Goal: Information Seeking & Learning: Learn about a topic

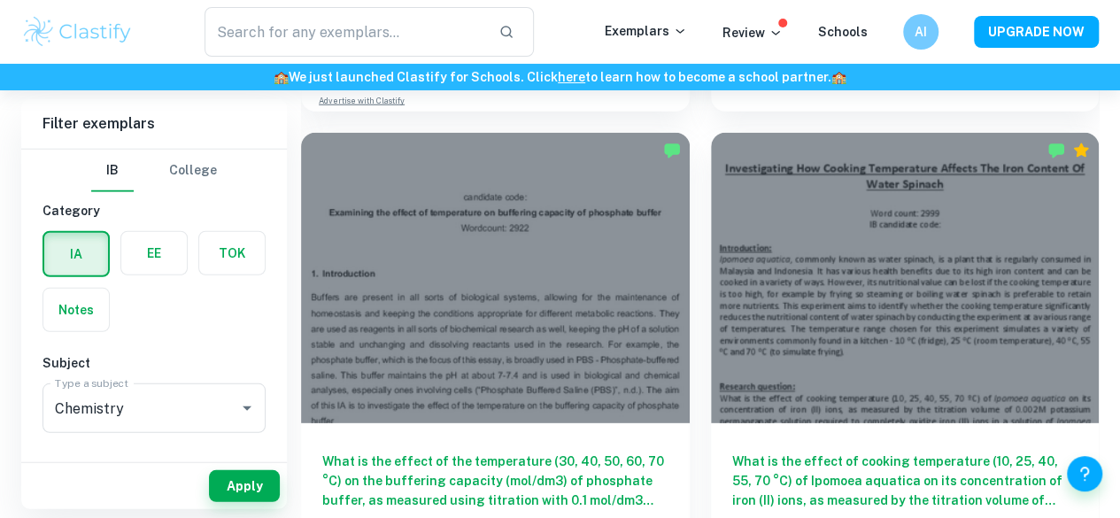
scroll to position [2392, 0]
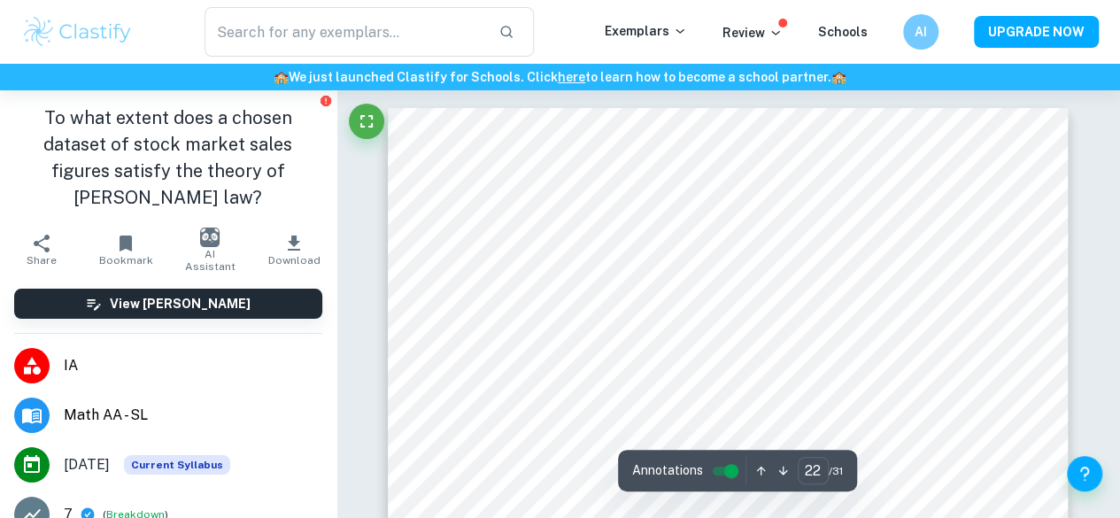
scroll to position [29804, 0]
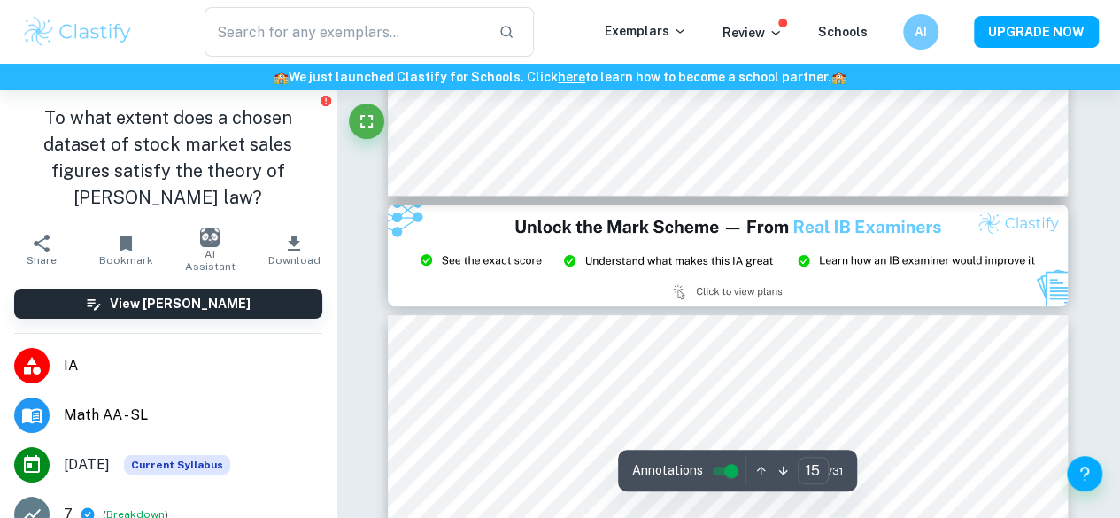
type input "14"
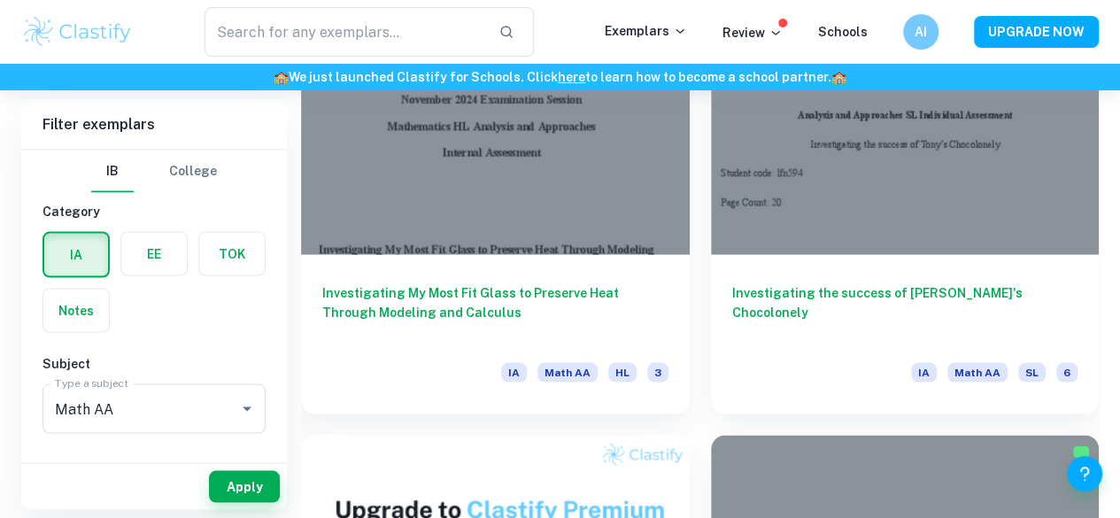
scroll to position [1594, 0]
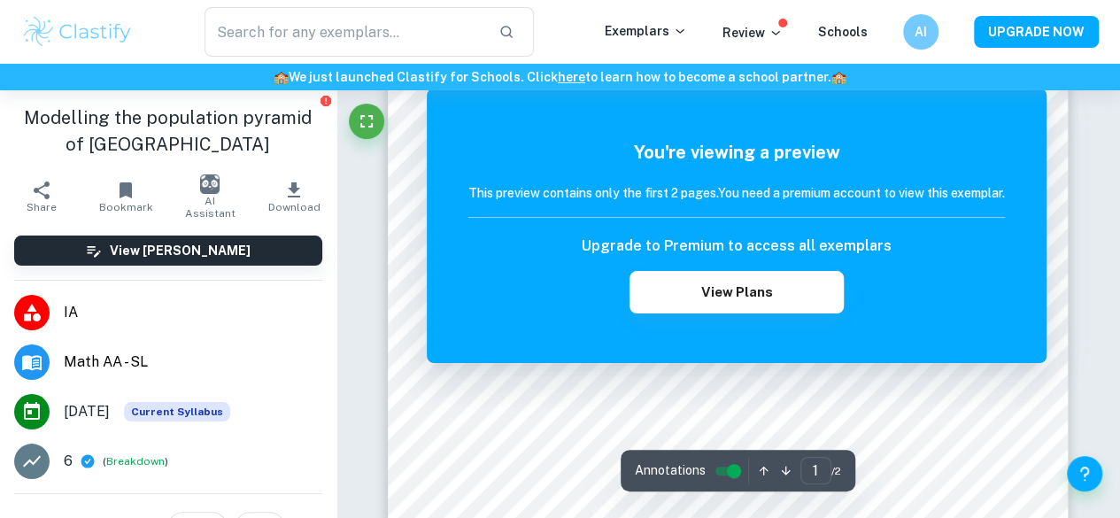
scroll to position [620, 0]
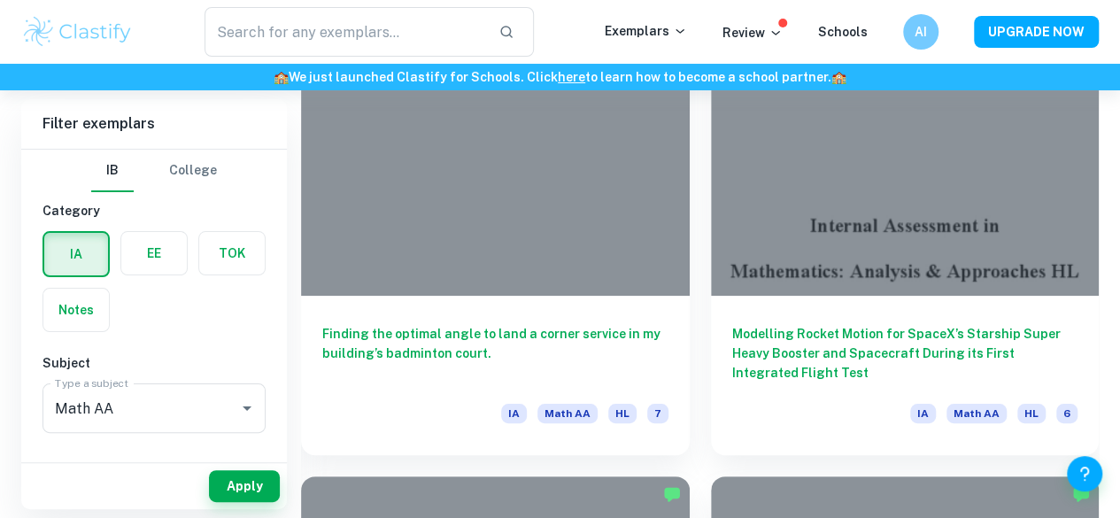
scroll to position [6732, 0]
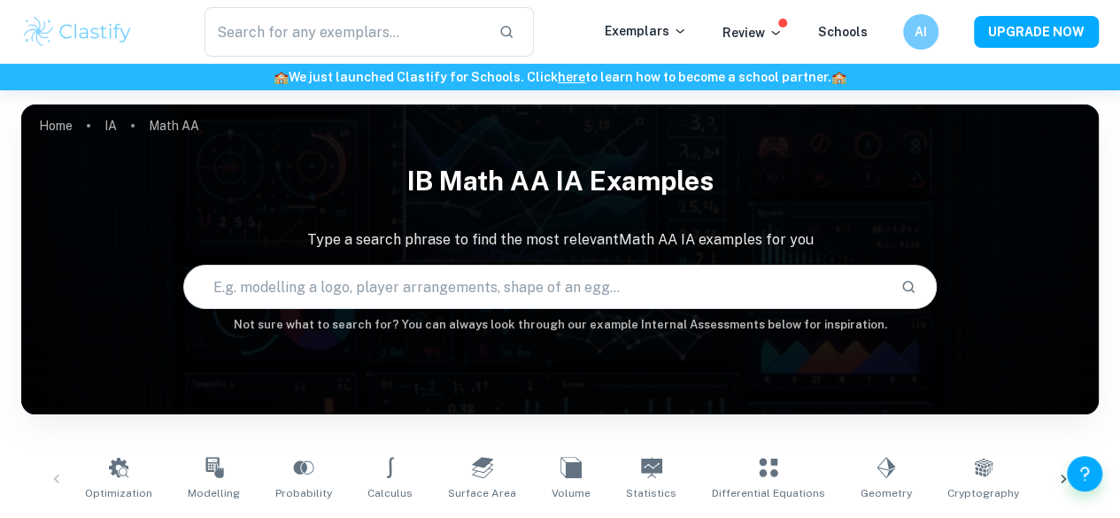
scroll to position [177, 0]
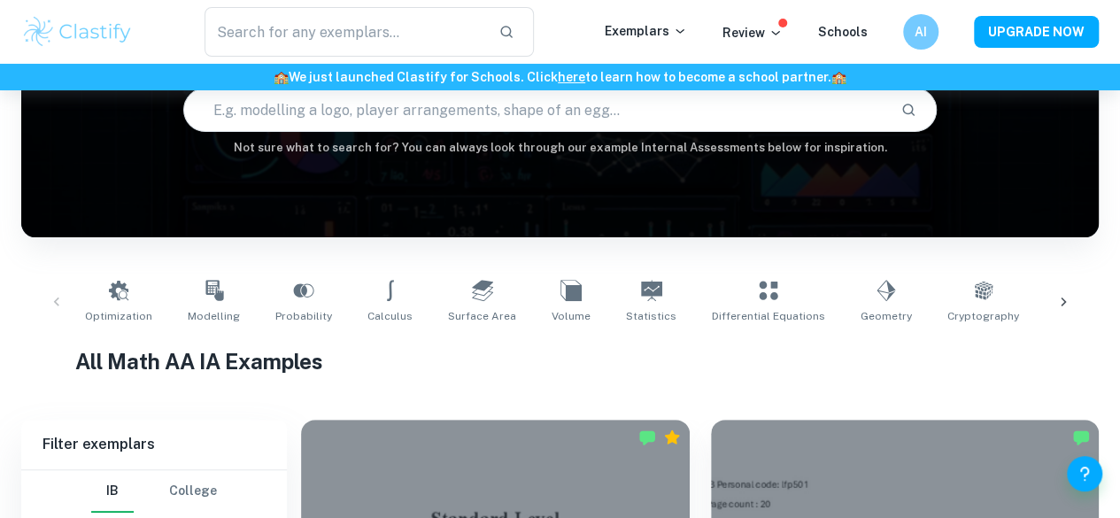
click at [664, 293] on div "Optimization Modelling Probability Calculus Surface Area Volume Statistics Diff…" at bounding box center [560, 302] width 965 height 58
click at [626, 301] on link "Statistics" at bounding box center [651, 302] width 65 height 58
type input "Statistics"
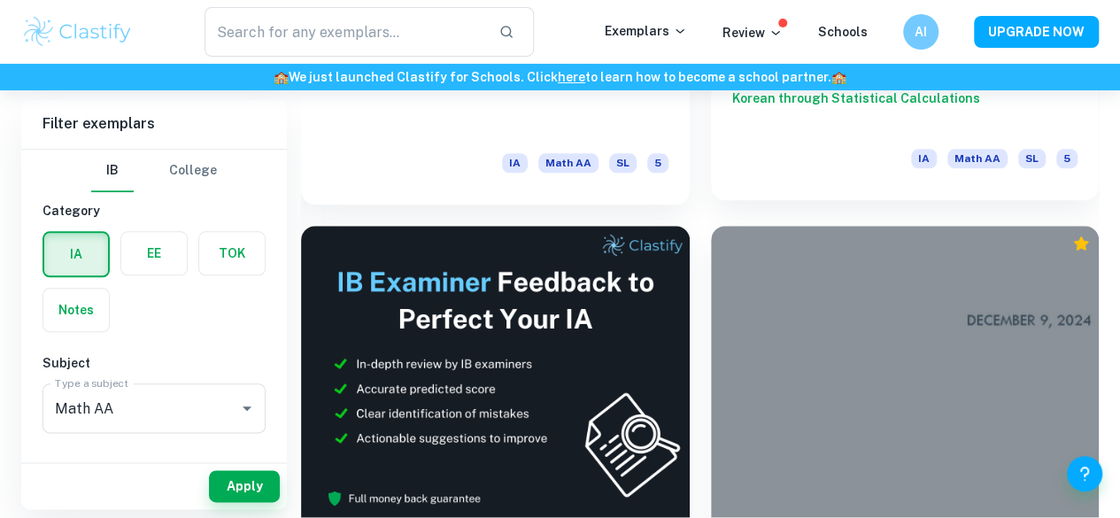
scroll to position [875, 0]
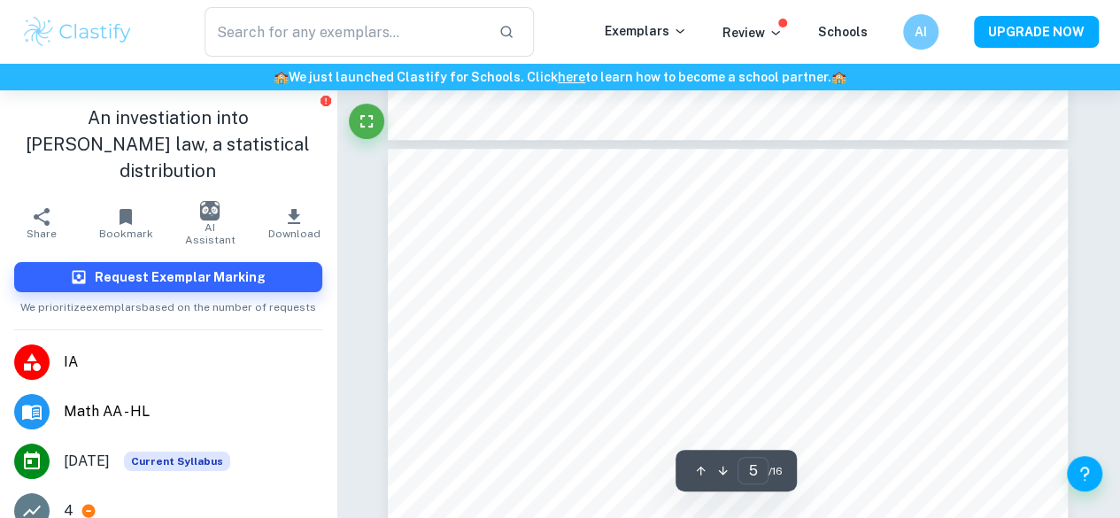
type input "4"
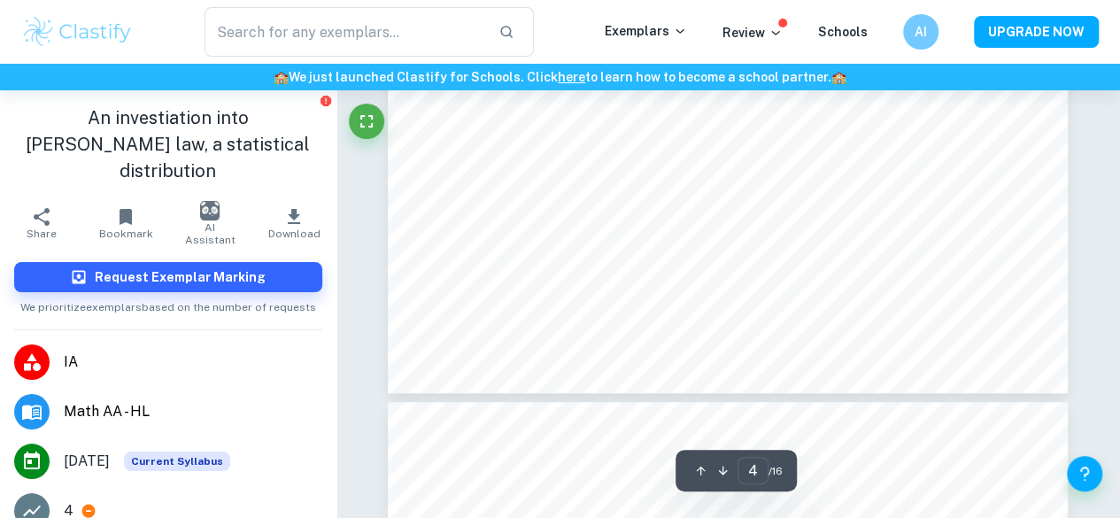
scroll to position [3532, 0]
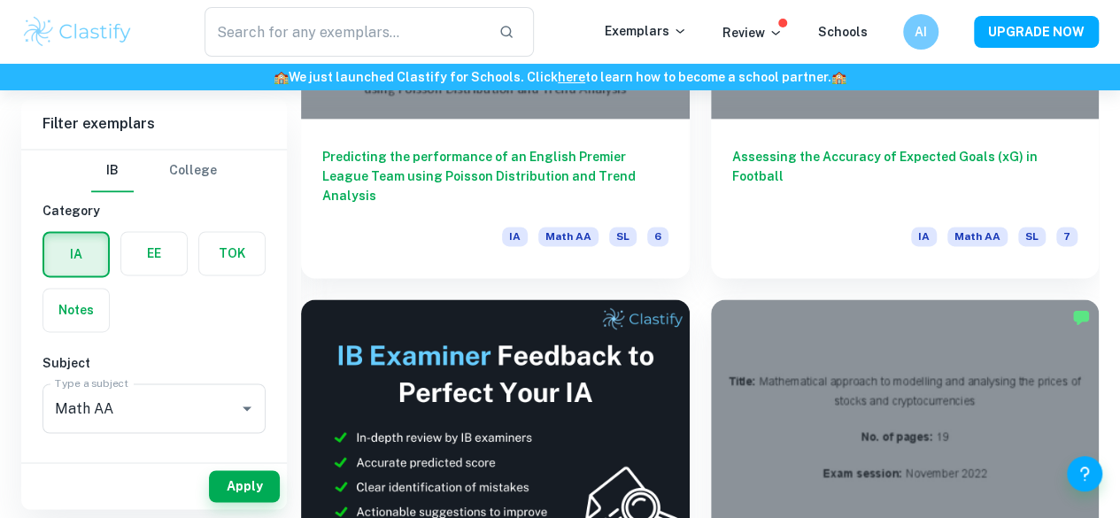
scroll to position [4507, 0]
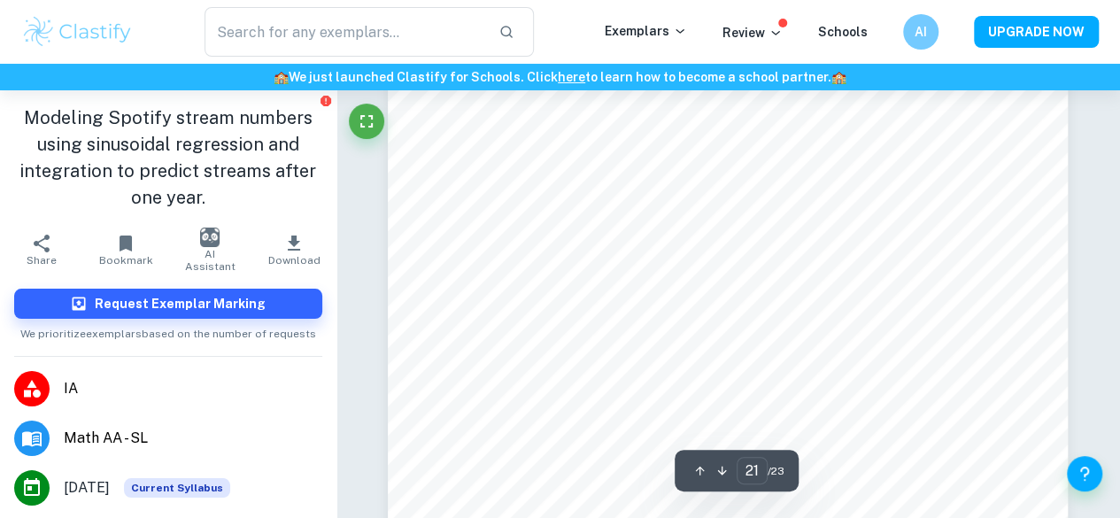
type input "20"
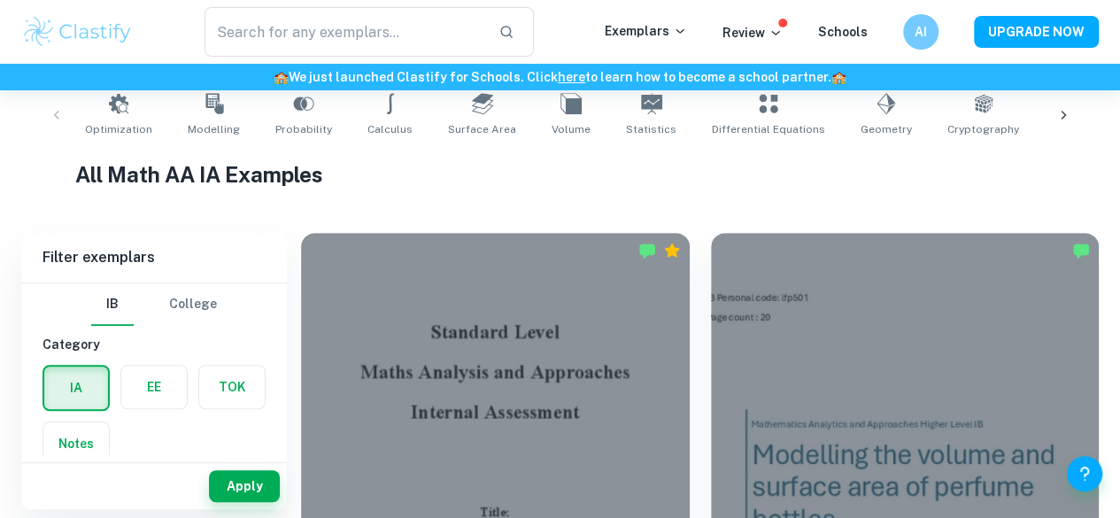
scroll to position [354, 0]
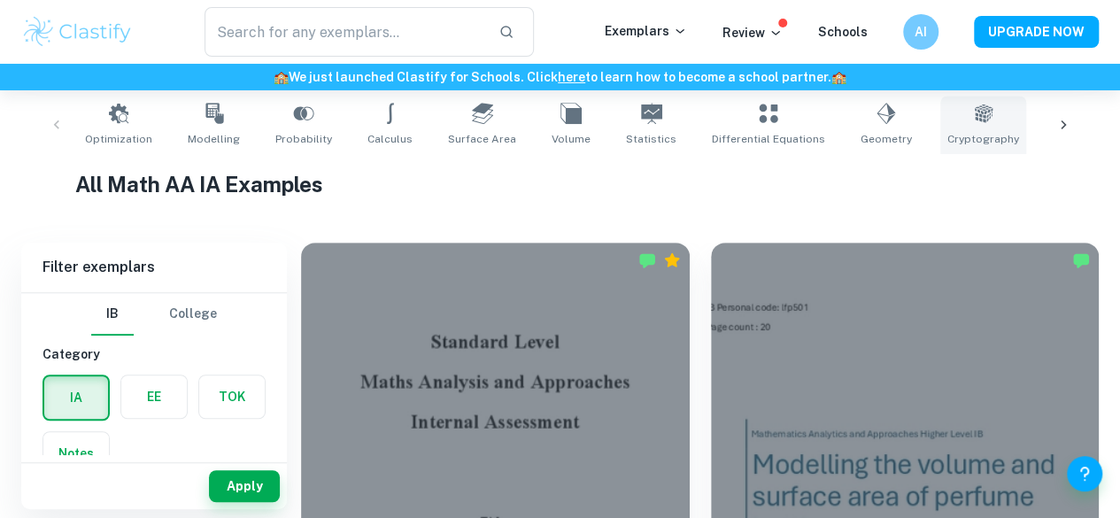
click at [976, 123] on link "Cryptography" at bounding box center [984, 125] width 86 height 58
type input "Cryptography"
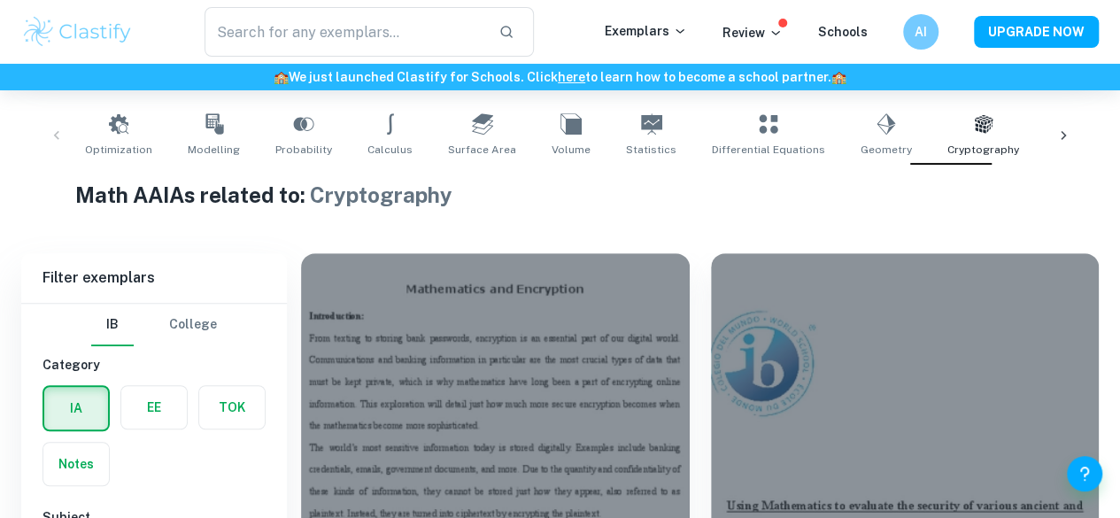
scroll to position [609, 0]
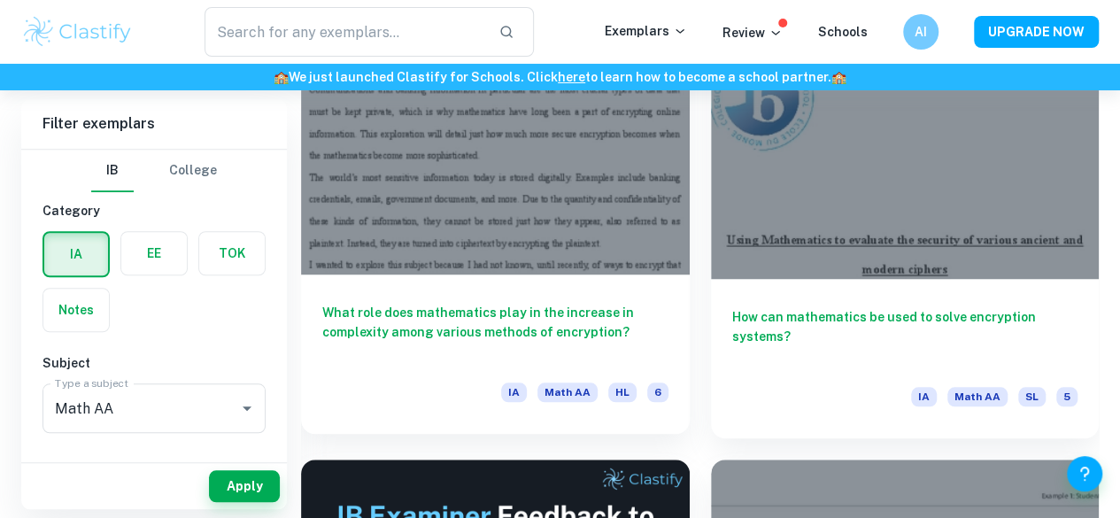
click at [458, 165] on div at bounding box center [495, 128] width 389 height 291
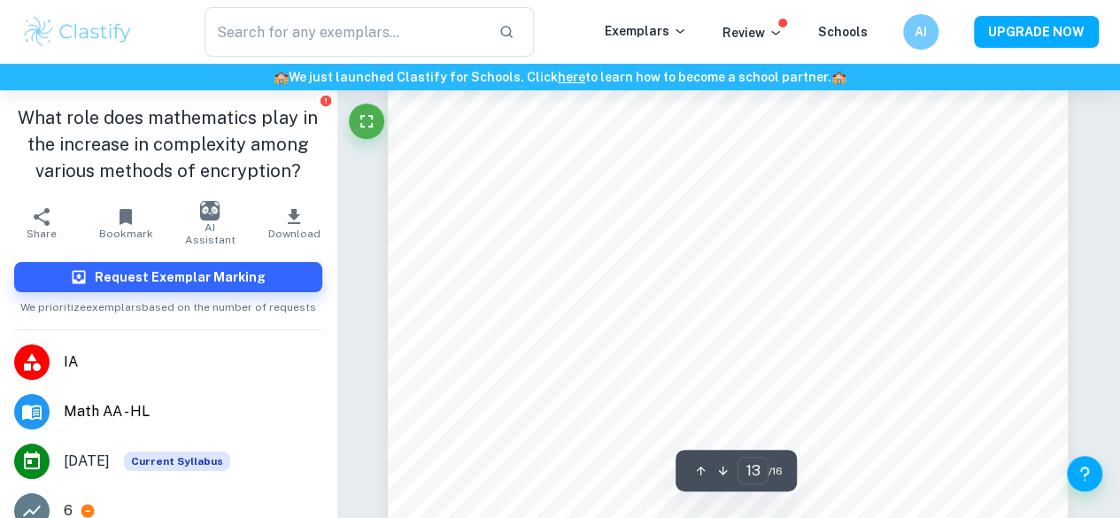
type input "12"
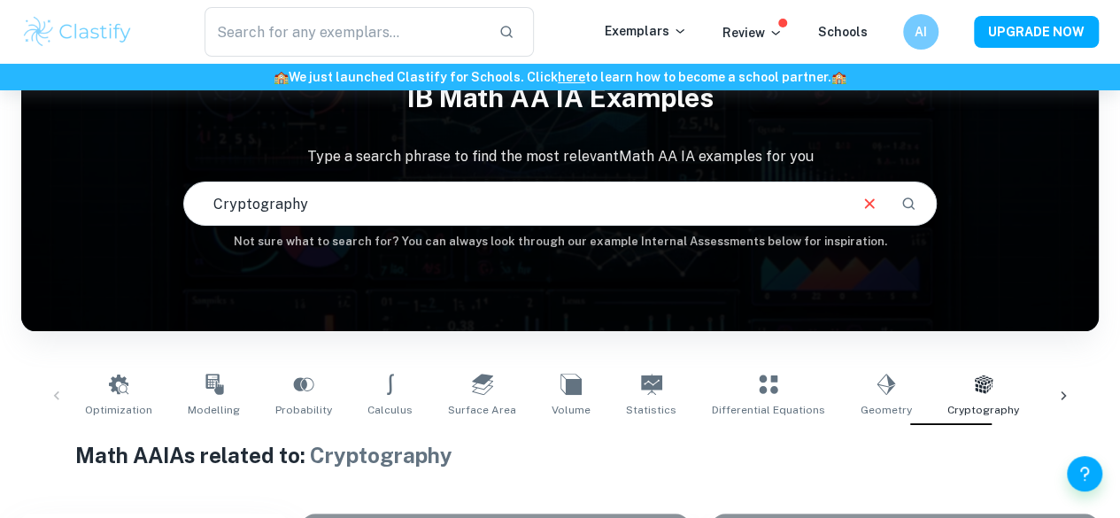
scroll to position [78, 0]
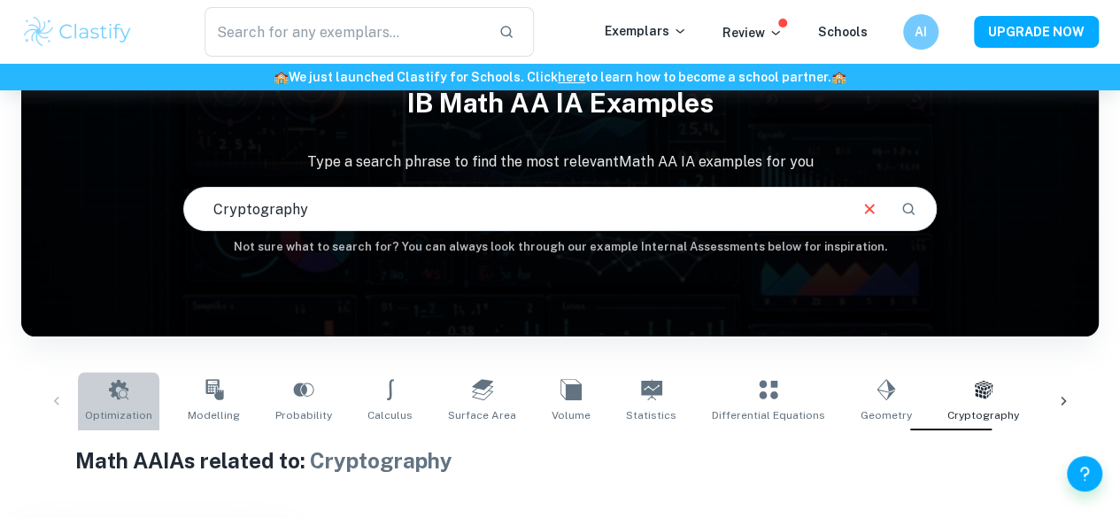
click at [131, 401] on link "Optimization" at bounding box center [118, 401] width 81 height 58
type input "Optimization"
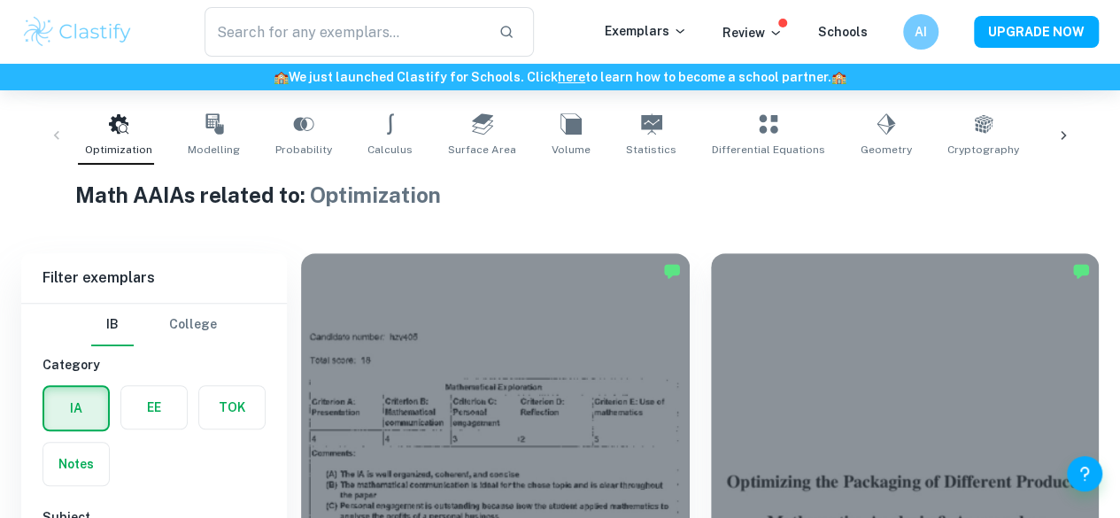
scroll to position [609, 0]
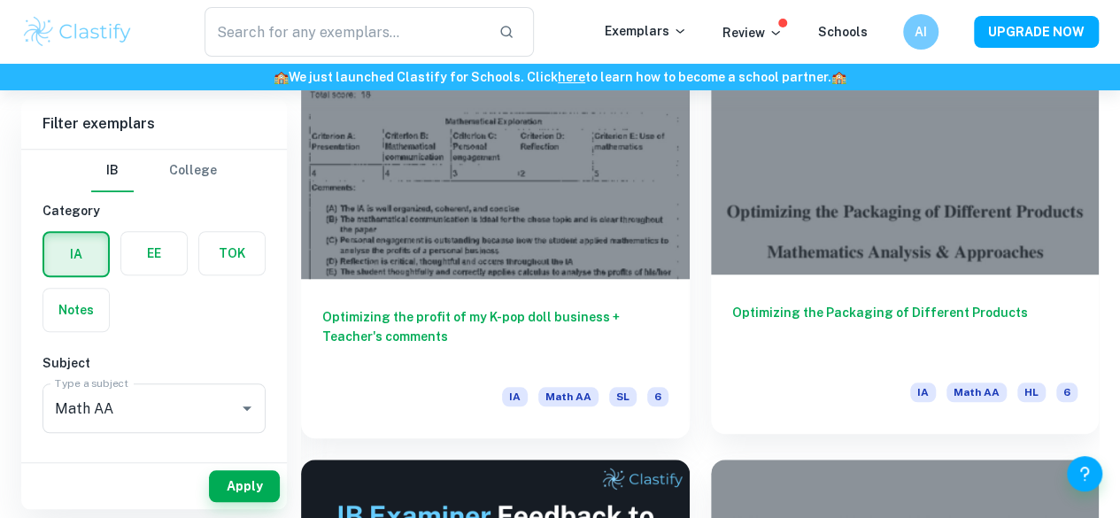
click at [712, 275] on div "Optimizing the Packaging of Different Products IA Math AA HL 6" at bounding box center [905, 354] width 389 height 159
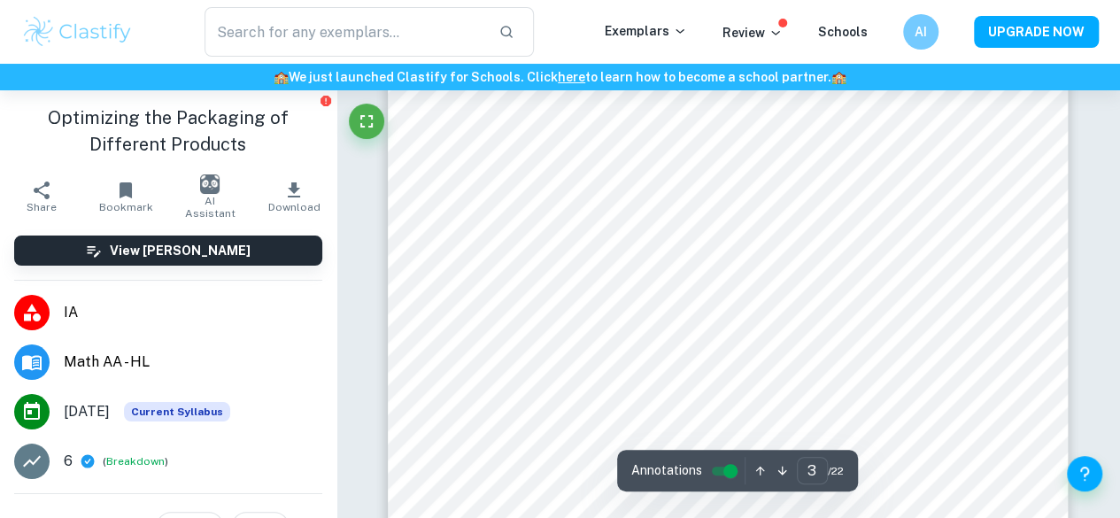
scroll to position [1893, 0]
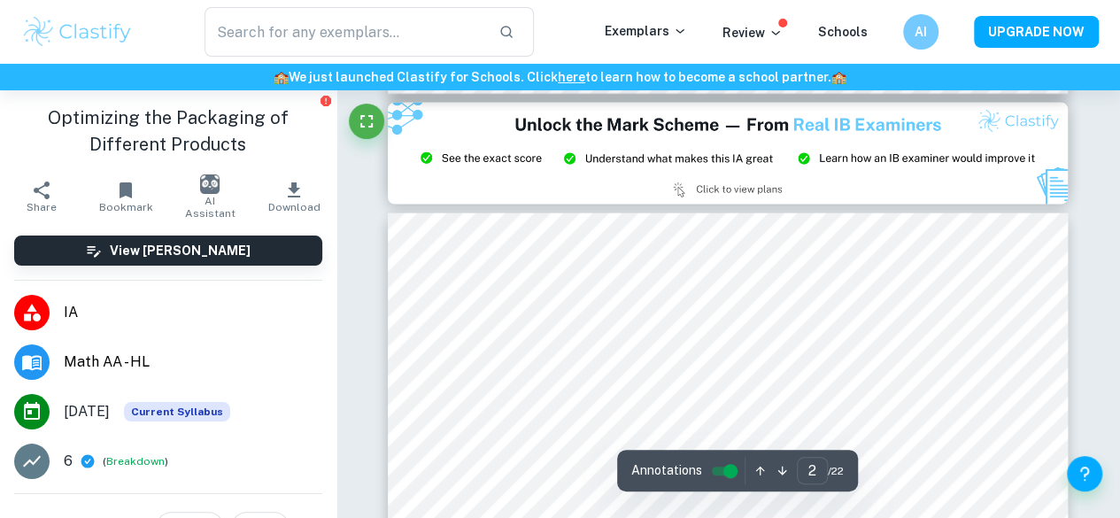
type input "1"
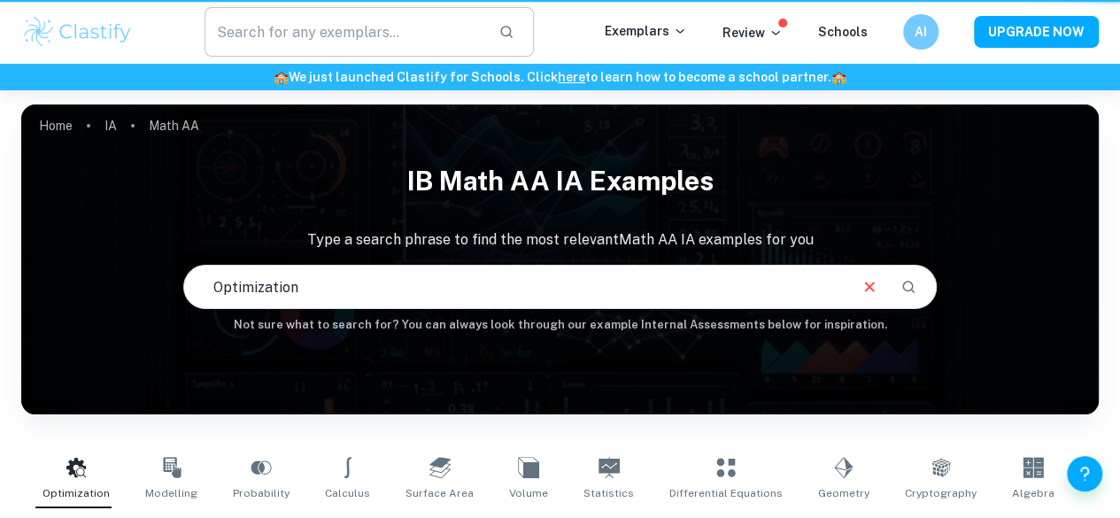
scroll to position [344, 0]
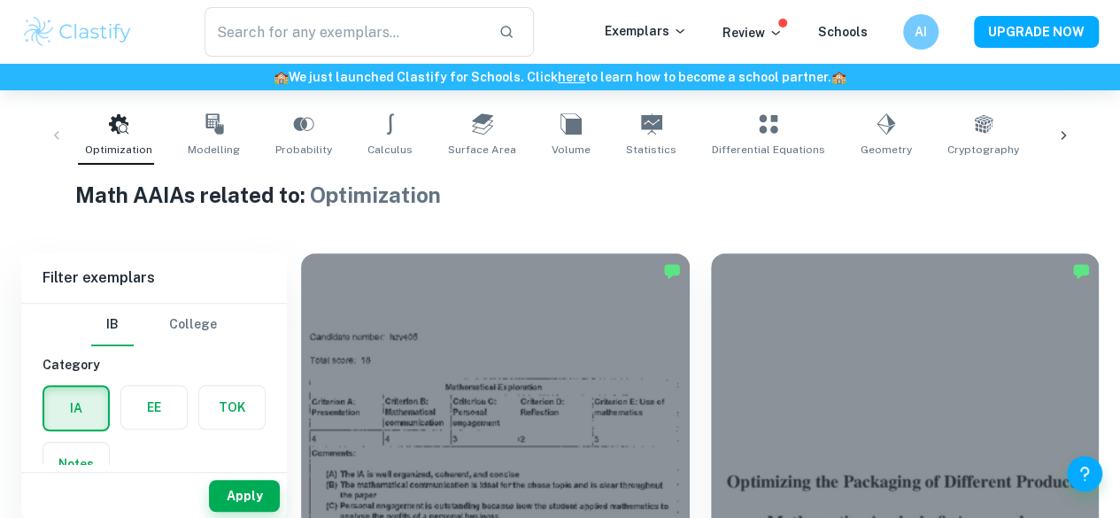
click at [1076, 141] on div at bounding box center [1064, 135] width 43 height 58
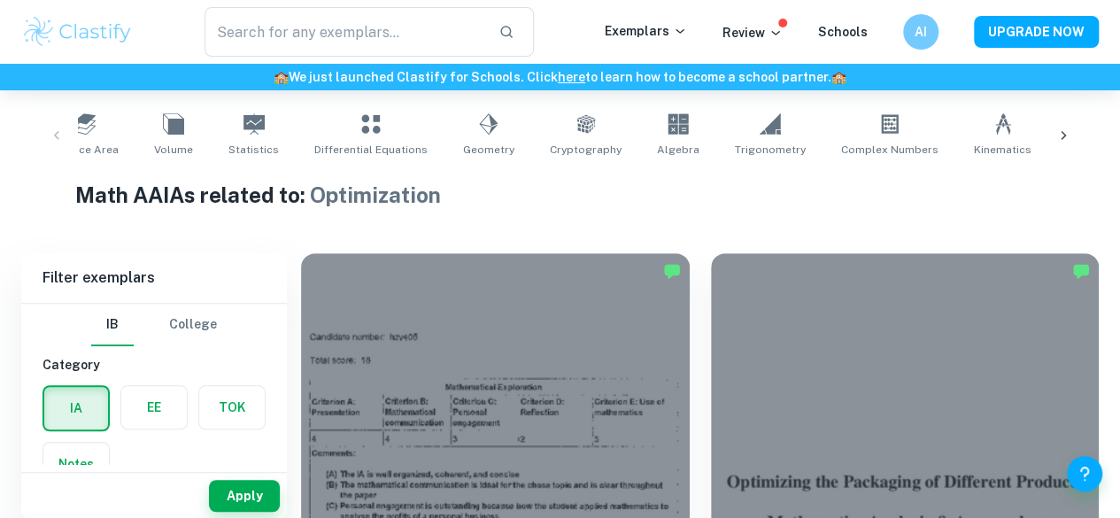
click at [1076, 141] on div "Optimization Modelling Probability Calculus Surface Area Volume Statistics Diff…" at bounding box center [560, 135] width 1050 height 58
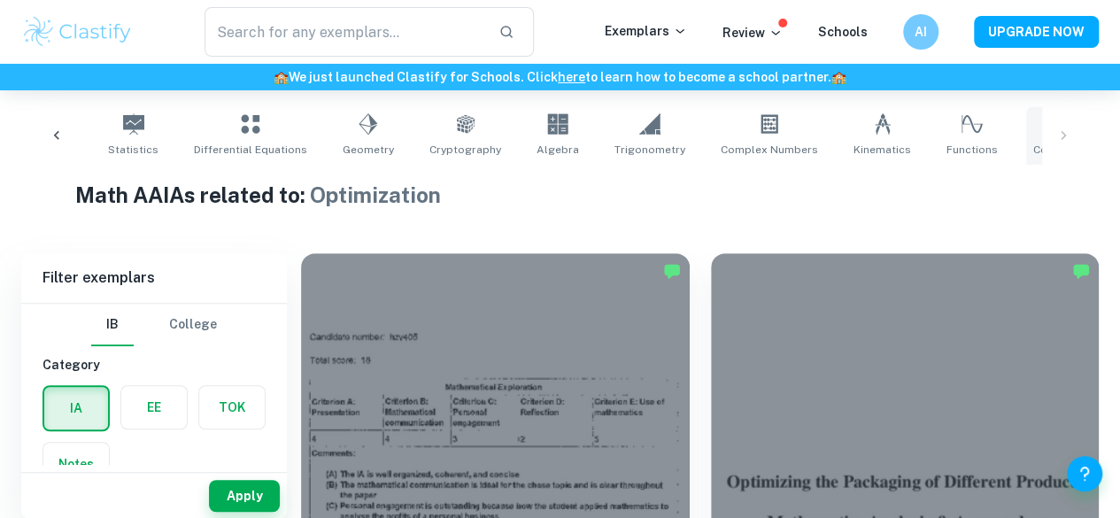
click at [1027, 125] on link "Correlation" at bounding box center [1064, 135] width 74 height 58
type input "Correlation"
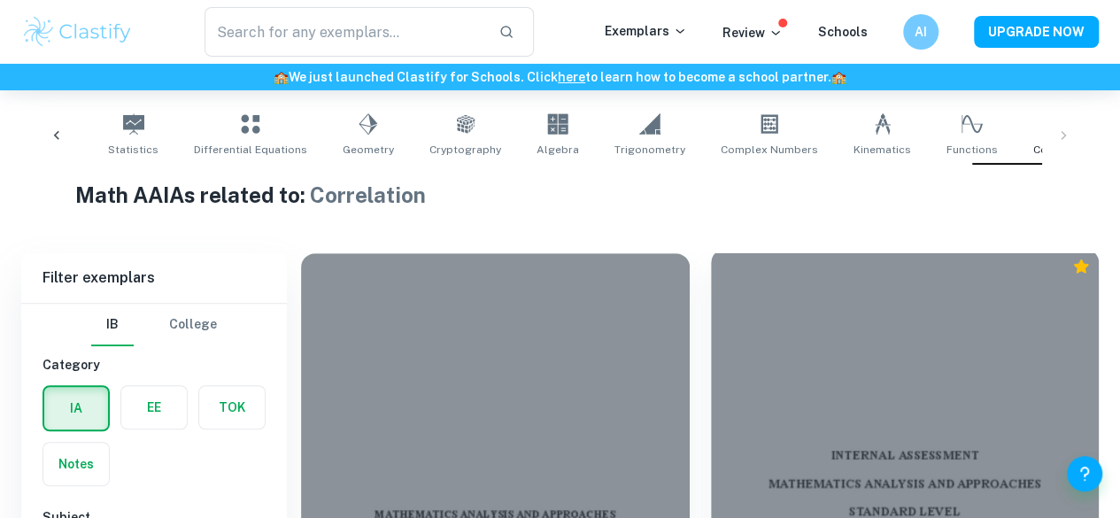
scroll to position [521, 0]
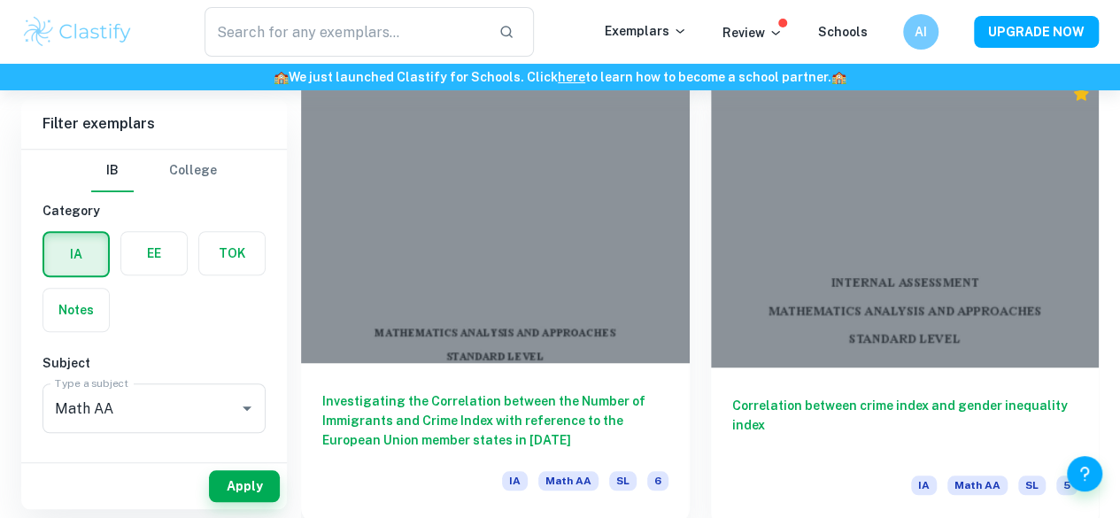
click at [475, 189] on div at bounding box center [495, 217] width 389 height 291
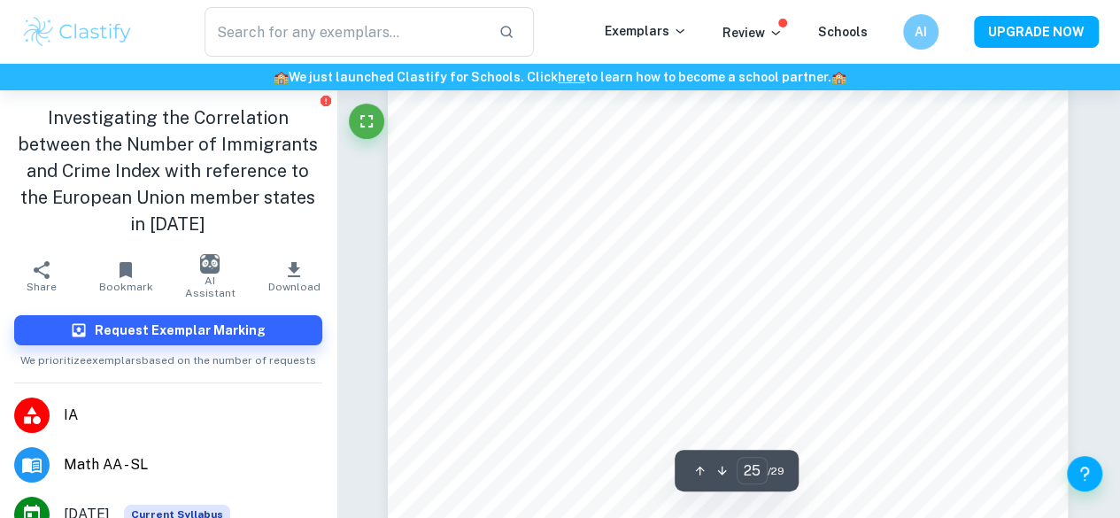
type input "26"
